Goal: Navigation & Orientation: Go to known website

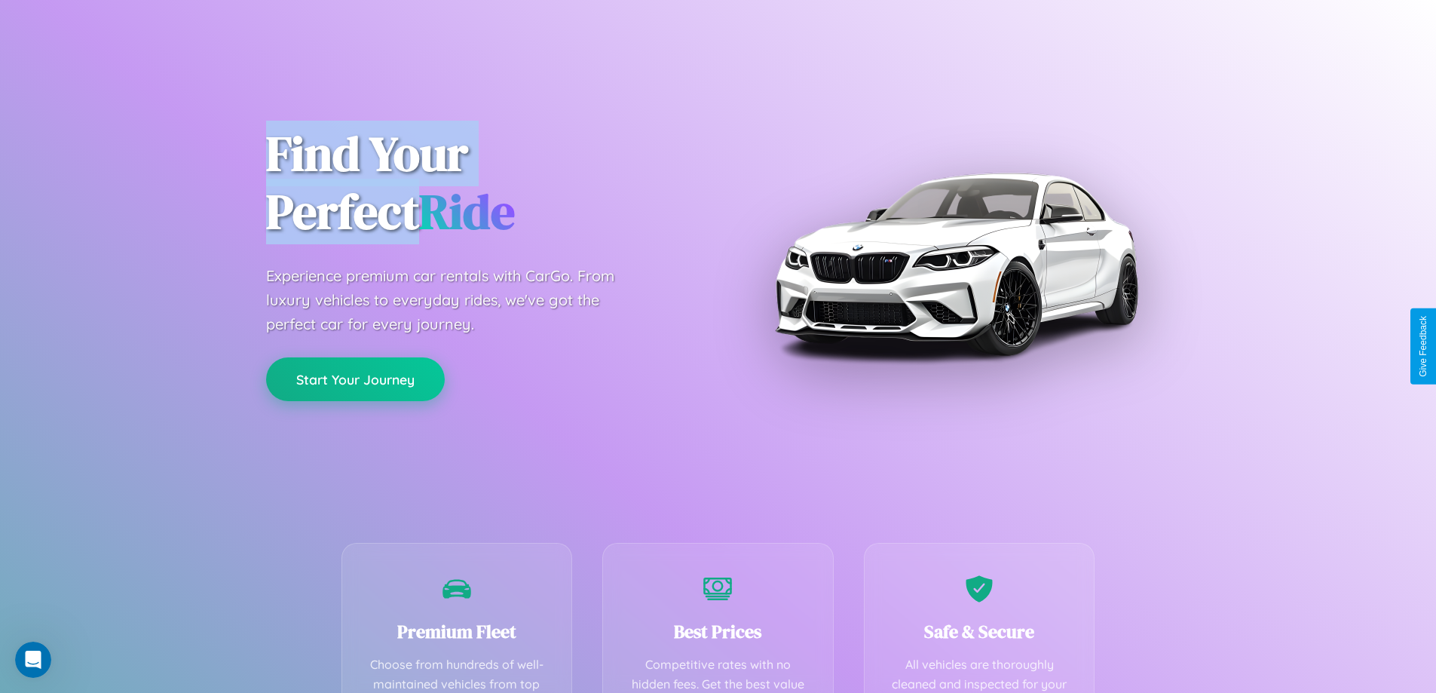
click at [355, 379] on button "Start Your Journey" at bounding box center [355, 379] width 179 height 44
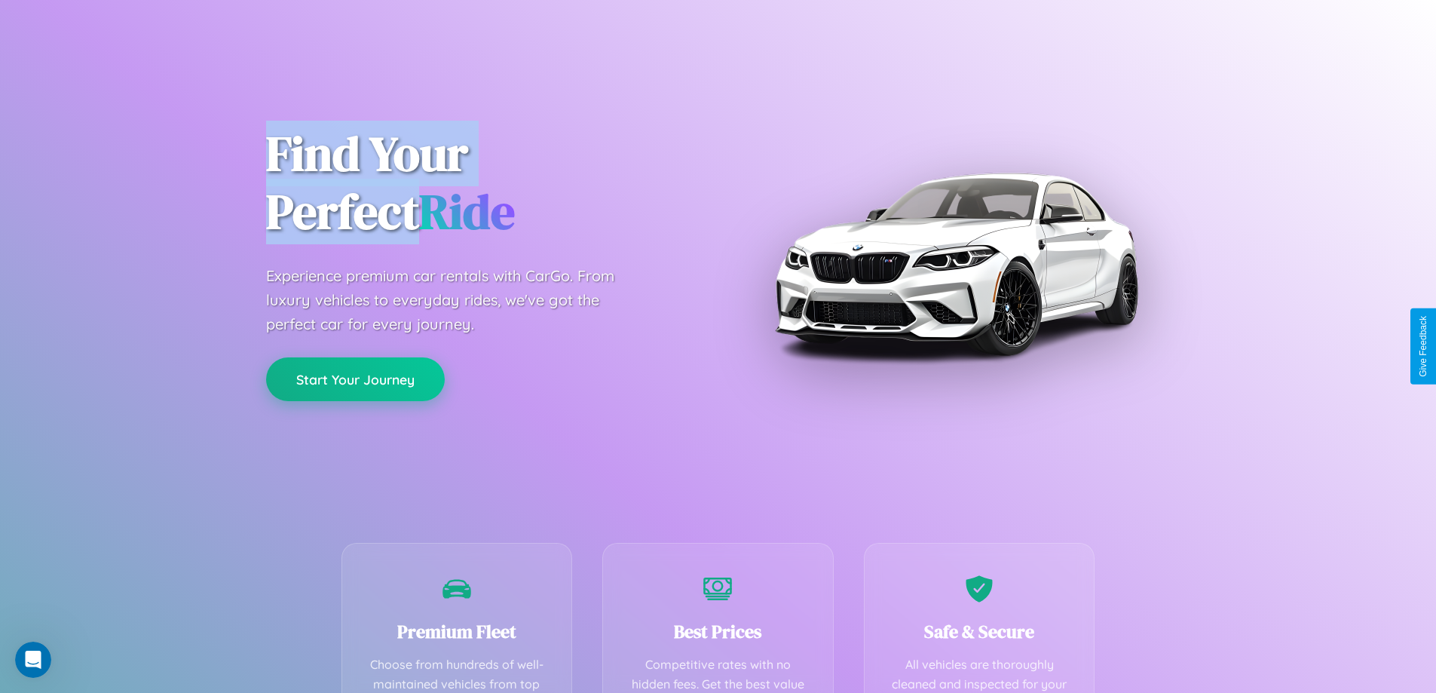
click at [355, 379] on button "Start Your Journey" at bounding box center [355, 379] width 179 height 44
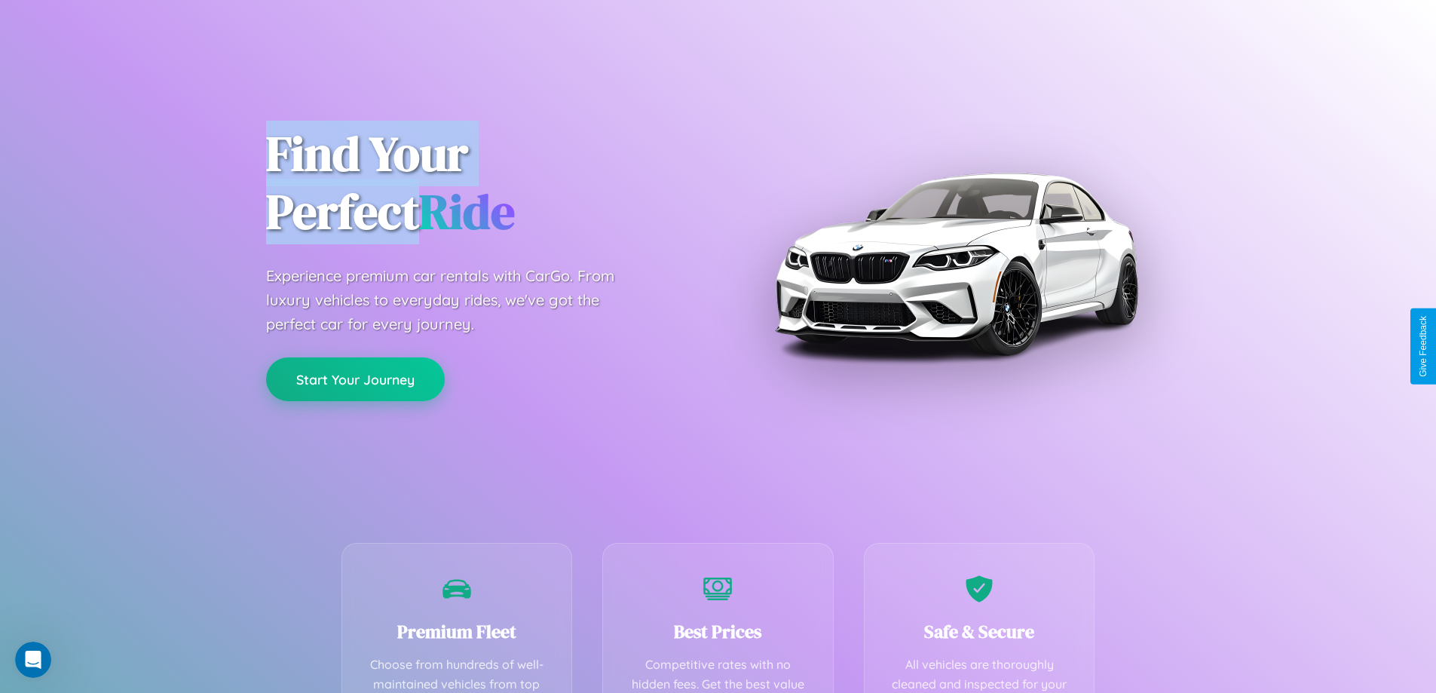
click at [355, 379] on button "Start Your Journey" at bounding box center [355, 379] width 179 height 44
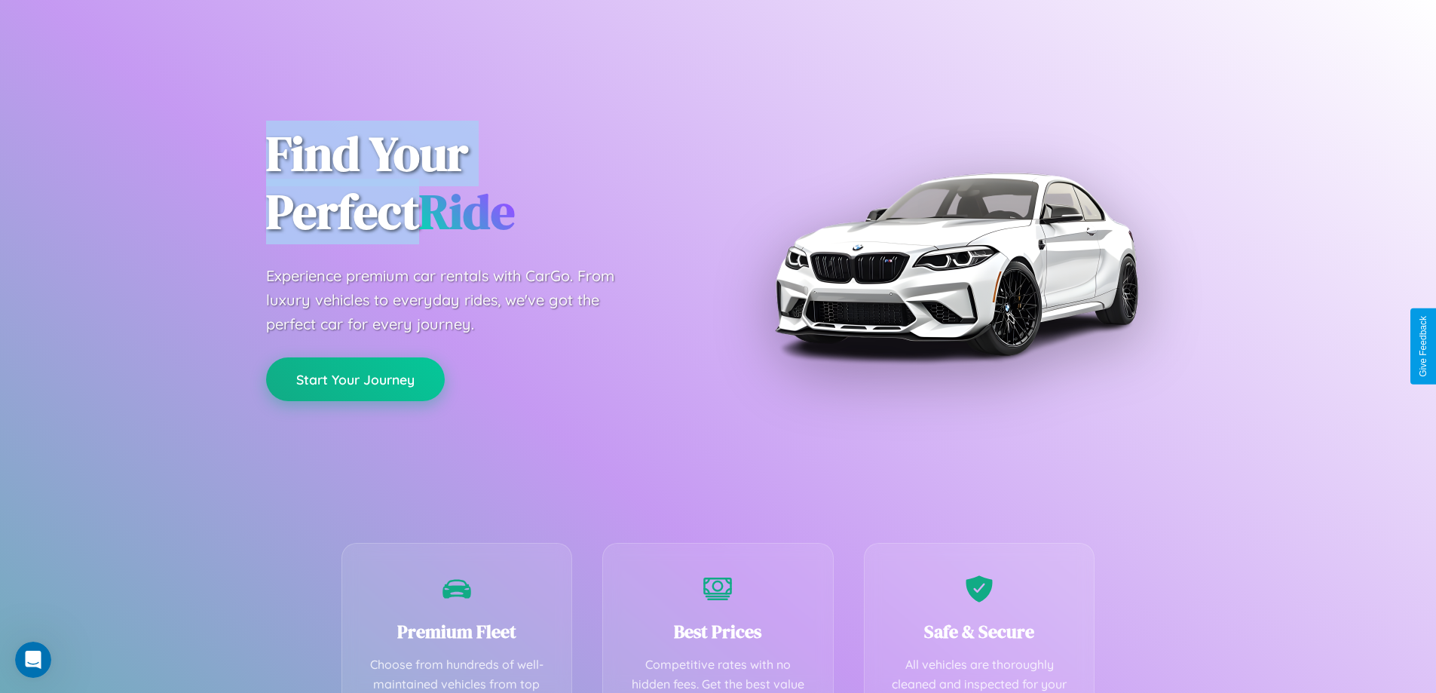
click at [355, 379] on button "Start Your Journey" at bounding box center [355, 379] width 179 height 44
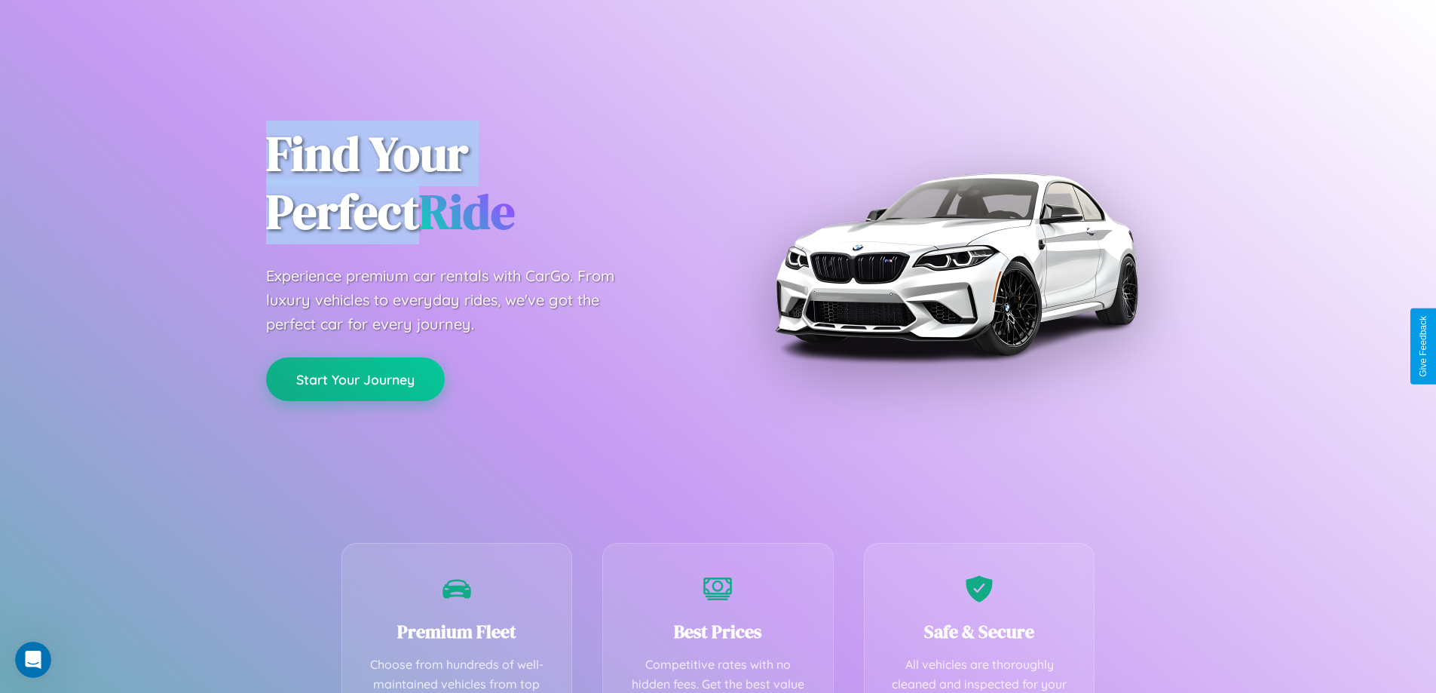
click at [355, 379] on button "Start Your Journey" at bounding box center [355, 379] width 179 height 44
